Goal: Information Seeking & Learning: Learn about a topic

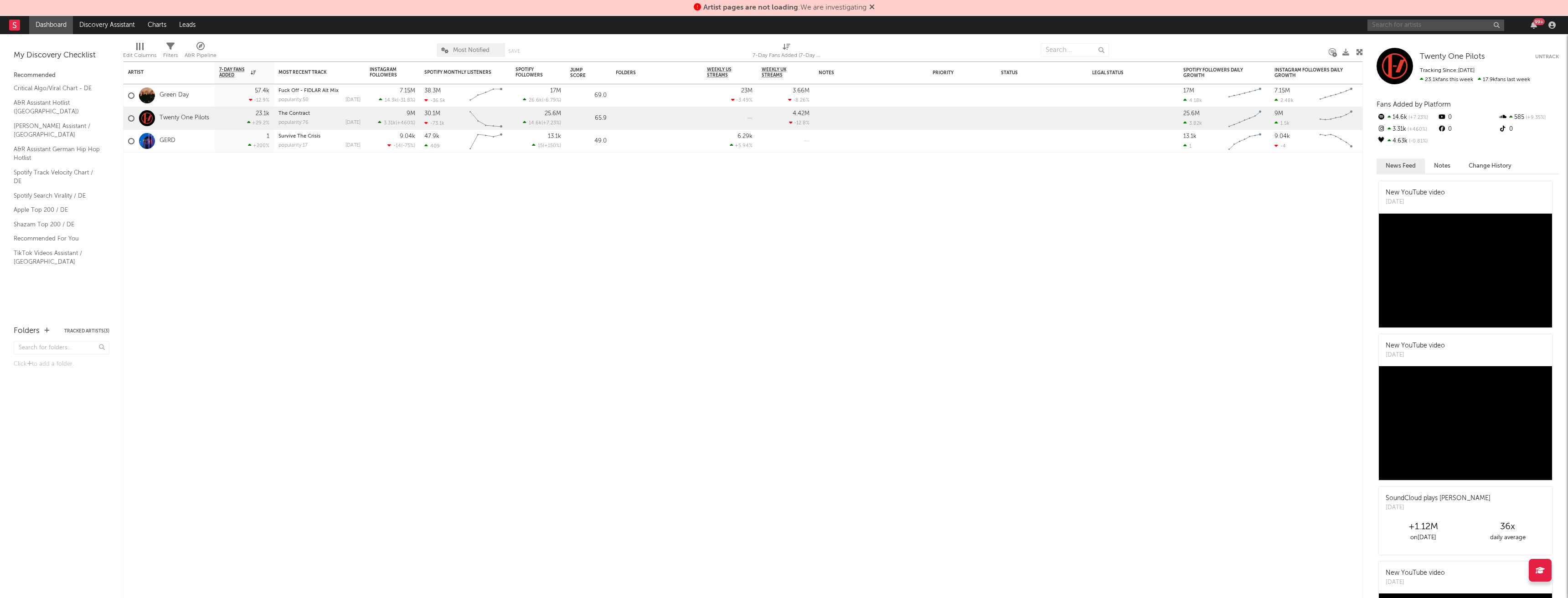
click at [1446, 28] on input "text" at bounding box center [1436, 25] width 137 height 12
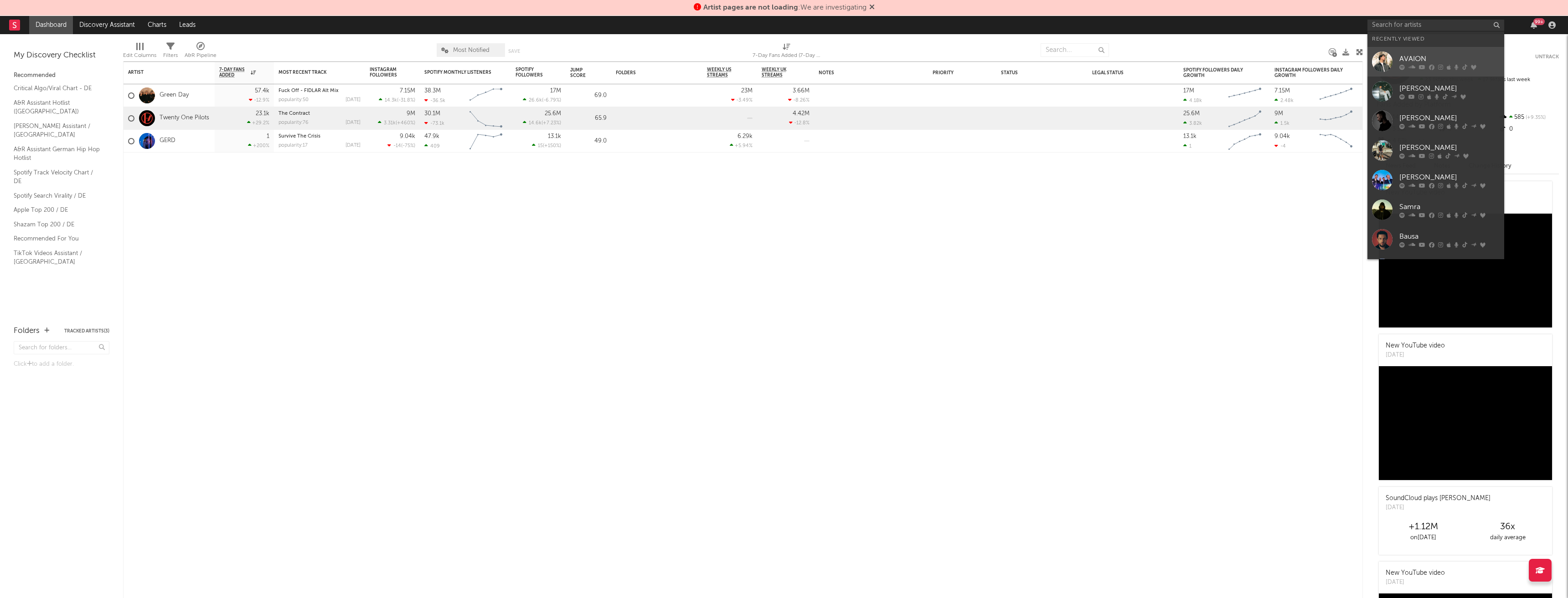
click at [1427, 61] on div "AVAION" at bounding box center [1449, 59] width 100 height 11
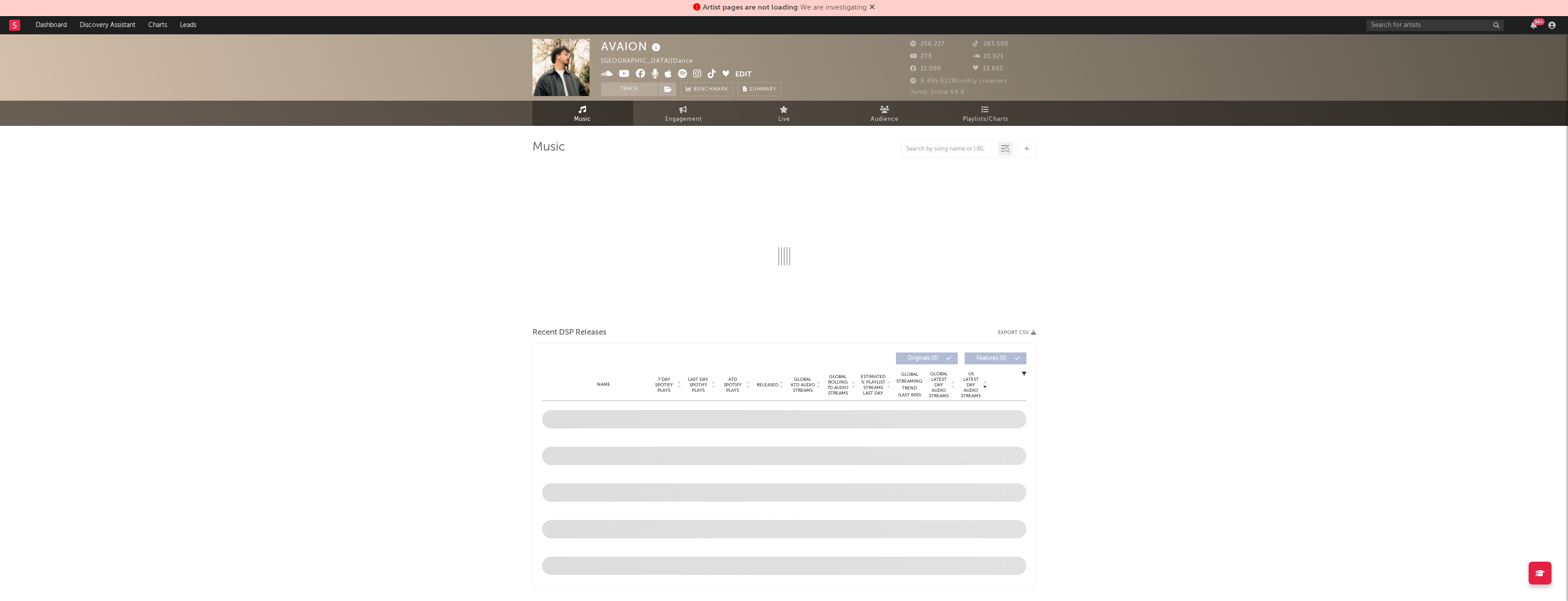
select select "6m"
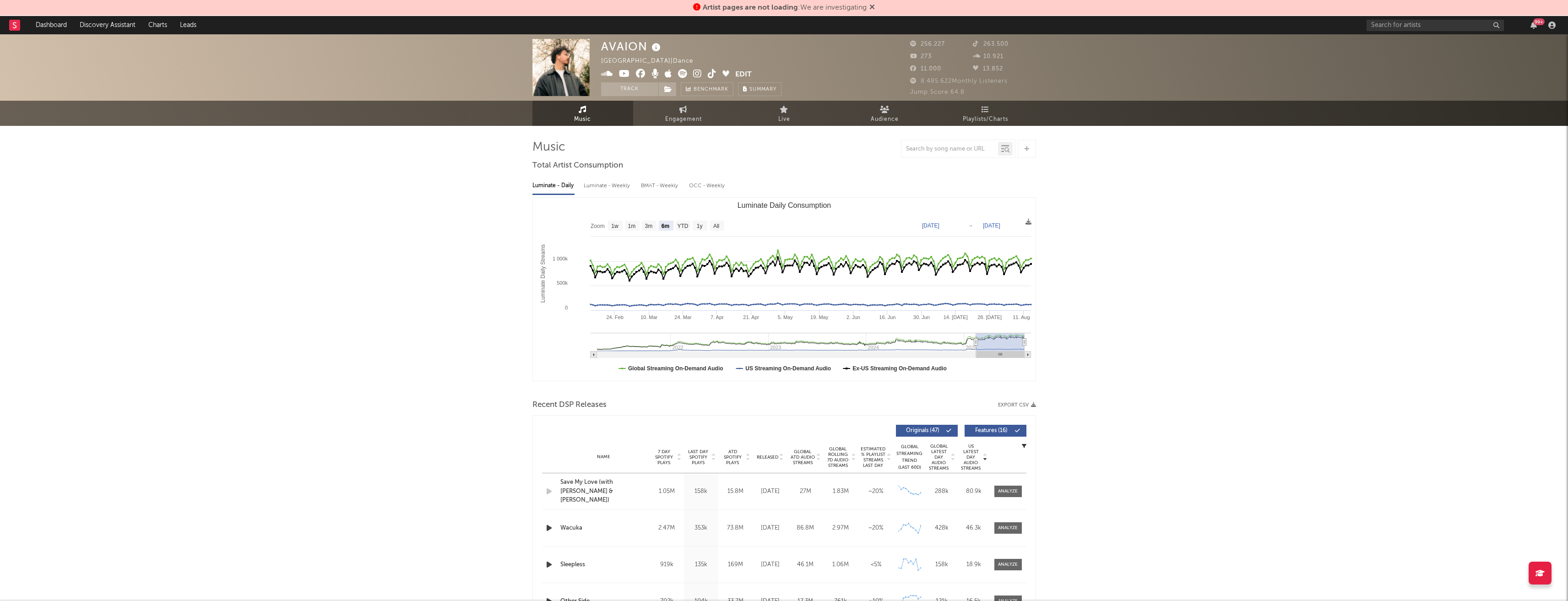
drag, startPoint x: 1082, startPoint y: 125, endPoint x: 1068, endPoint y: 105, distance: 24.4
click at [681, 108] on icon at bounding box center [683, 109] width 8 height 7
select select "1w"
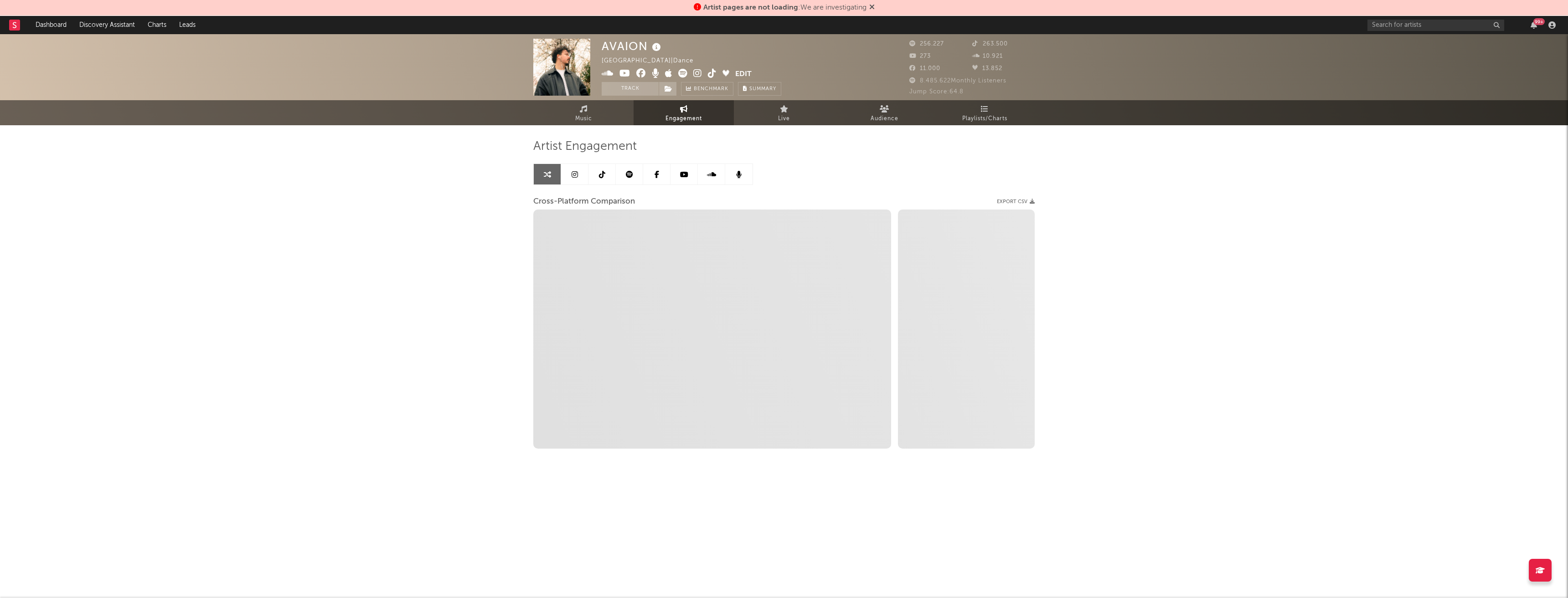
select select "1m"
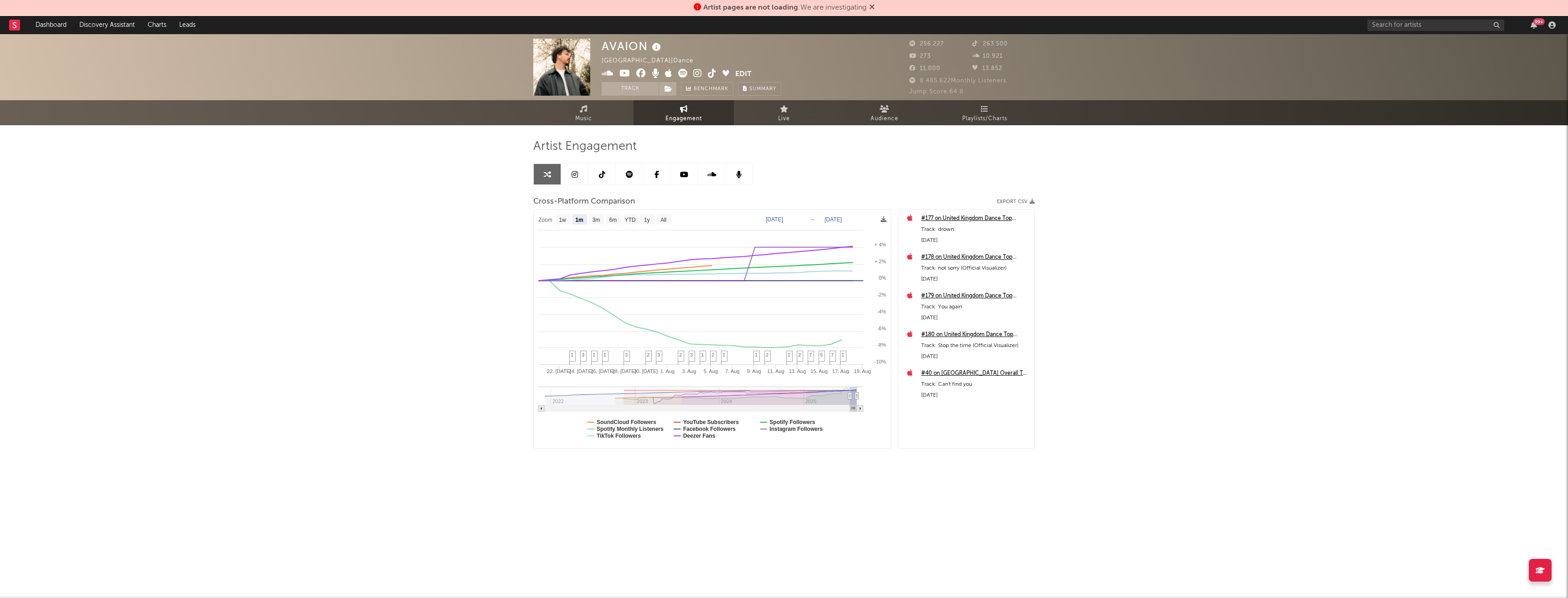
scroll to position [683, 0]
